Goal: Information Seeking & Learning: Learn about a topic

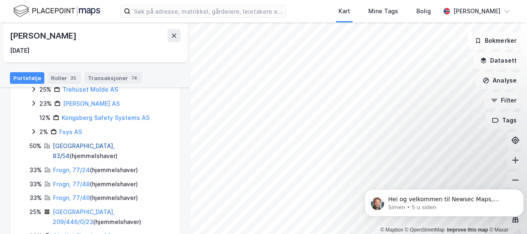
scroll to position [281, 0]
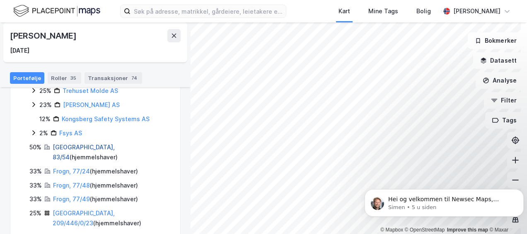
click at [79, 143] on link "[GEOGRAPHIC_DATA], 83/54" at bounding box center [84, 151] width 62 height 17
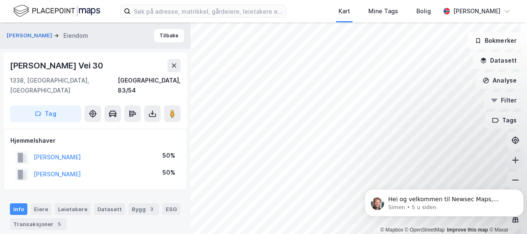
click at [204, 161] on icon at bounding box center [515, 160] width 8 height 8
click at [157, 109] on button at bounding box center [152, 113] width 17 height 17
click at [204, 61] on button "Datasett" at bounding box center [498, 60] width 51 height 17
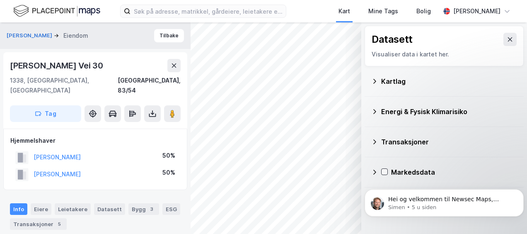
scroll to position [17, 0]
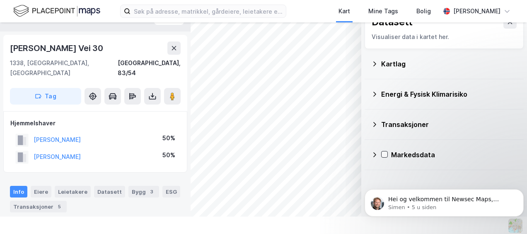
click at [204, 125] on div "Transaksjoner" at bounding box center [444, 124] width 146 height 20
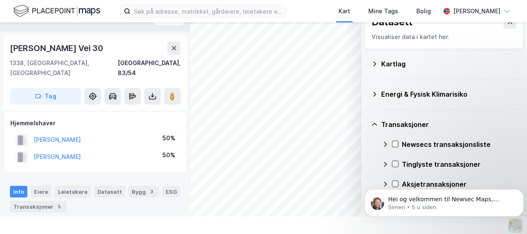
scroll to position [16, 0]
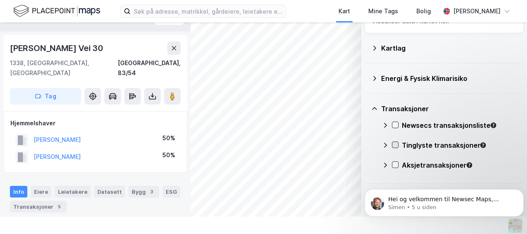
click at [204, 146] on div at bounding box center [395, 144] width 7 height 7
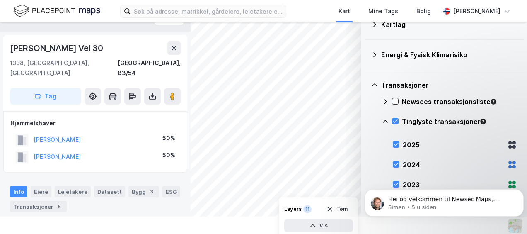
scroll to position [0, 0]
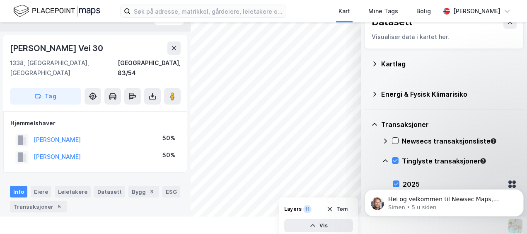
click at [204, 64] on div "Kartlag" at bounding box center [444, 64] width 146 height 20
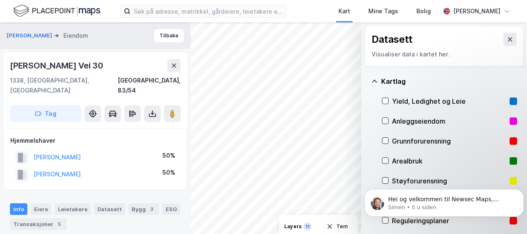
click at [204, 46] on div "Datasett Visualiser data i kartet her." at bounding box center [444, 46] width 159 height 41
click at [204, 44] on button at bounding box center [509, 39] width 13 height 13
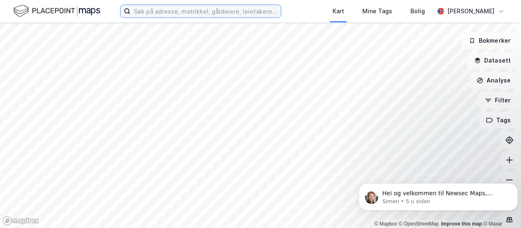
click at [199, 9] on input at bounding box center [206, 11] width 150 height 12
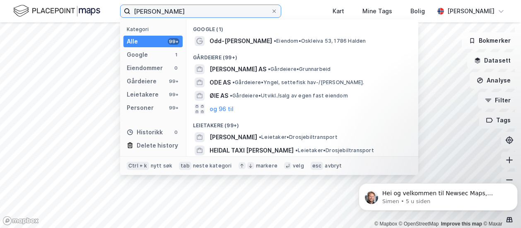
click at [167, 11] on input "odd reidar øie" at bounding box center [201, 11] width 140 height 12
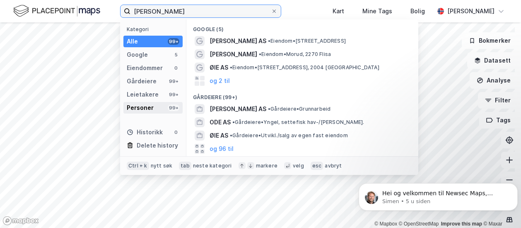
type input "reidar odd øie"
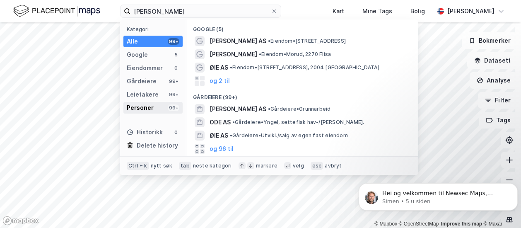
click at [160, 109] on div "Personer 99+" at bounding box center [152, 108] width 59 height 12
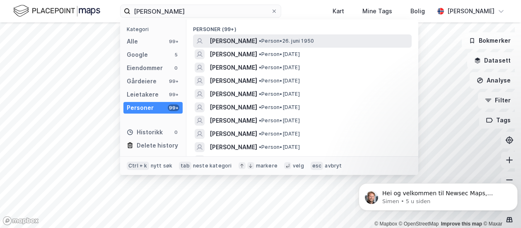
click at [235, 37] on span "ODD REIDAR ØIE" at bounding box center [234, 41] width 48 height 10
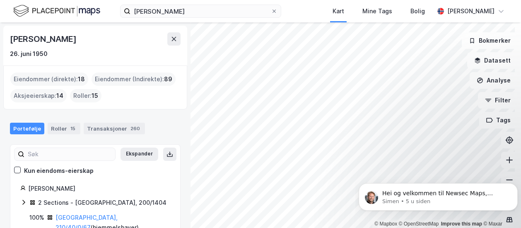
click at [138, 80] on div "Eiendommer (Indirekte) : 89" at bounding box center [134, 79] width 84 height 13
click at [56, 128] on div "Roller 15" at bounding box center [64, 129] width 33 height 12
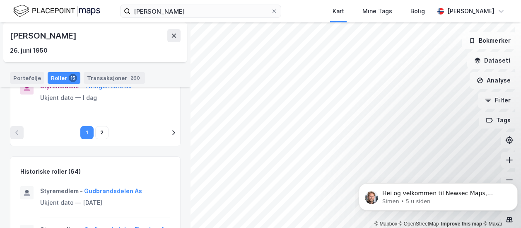
scroll to position [440, 0]
click at [101, 131] on button "2" at bounding box center [101, 132] width 13 height 13
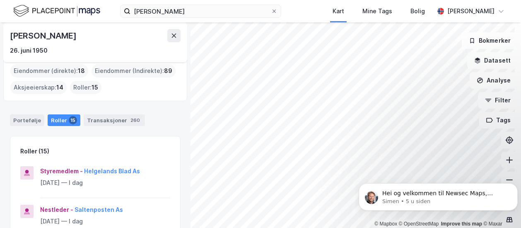
scroll to position [7, 0]
click at [116, 126] on div "Transaksjoner 260" at bounding box center [114, 121] width 61 height 12
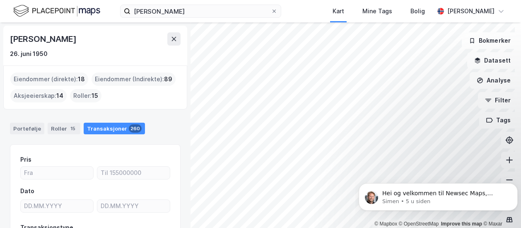
click at [120, 78] on div "Eiendommer (Indirekte) : 89" at bounding box center [134, 79] width 84 height 13
click at [68, 76] on div "Eiendommer (direkte) : 18" at bounding box center [49, 79] width 78 height 13
click at [53, 98] on div "Aksjeeierskap : 14" at bounding box center [38, 95] width 56 height 13
click at [56, 130] on div "Roller 15" at bounding box center [64, 129] width 33 height 12
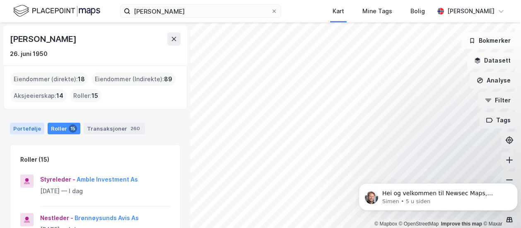
click at [26, 124] on div "Portefølje" at bounding box center [27, 129] width 34 height 12
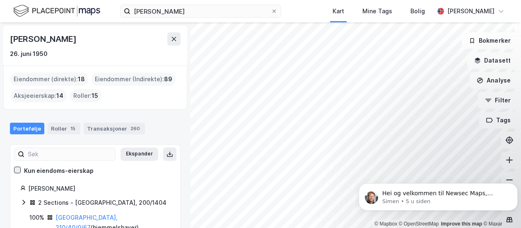
click at [20, 168] on icon at bounding box center [18, 170] width 6 height 6
